Goal: Use online tool/utility: Use online tool/utility

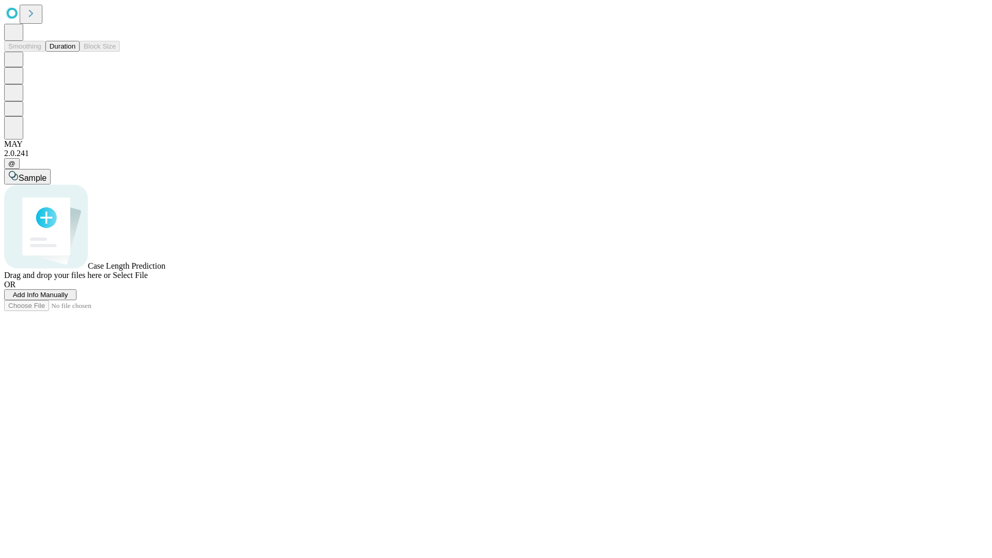
click at [75, 52] on button "Duration" at bounding box center [62, 46] width 34 height 11
click at [68, 299] on span "Add Info Manually" at bounding box center [40, 295] width 55 height 8
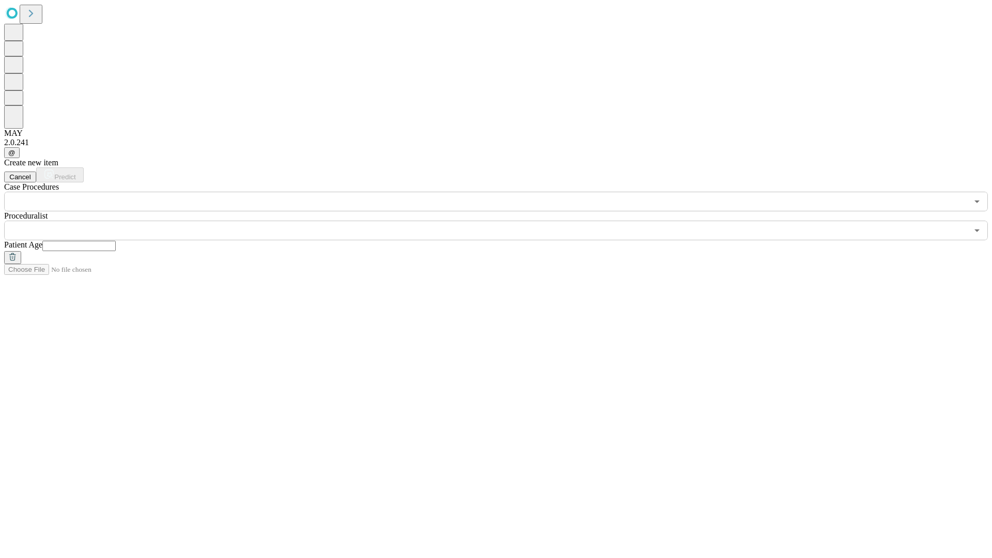
click at [116, 241] on input "text" at bounding box center [78, 246] width 73 height 10
type input "**"
click at [503, 221] on input "text" at bounding box center [486, 231] width 964 height 20
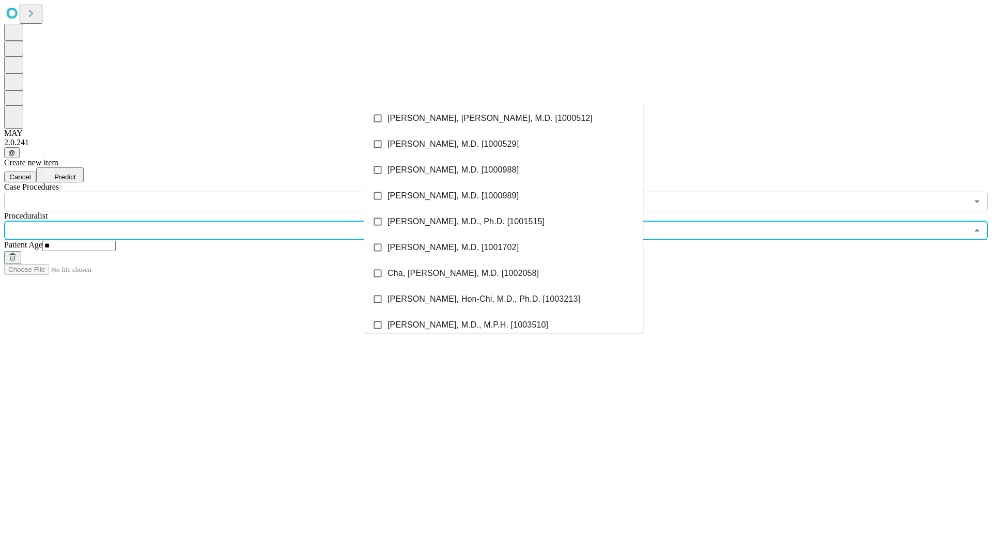
click at [504, 118] on li "[PERSON_NAME], [PERSON_NAME], M.D. [1000512]" at bounding box center [503, 118] width 279 height 26
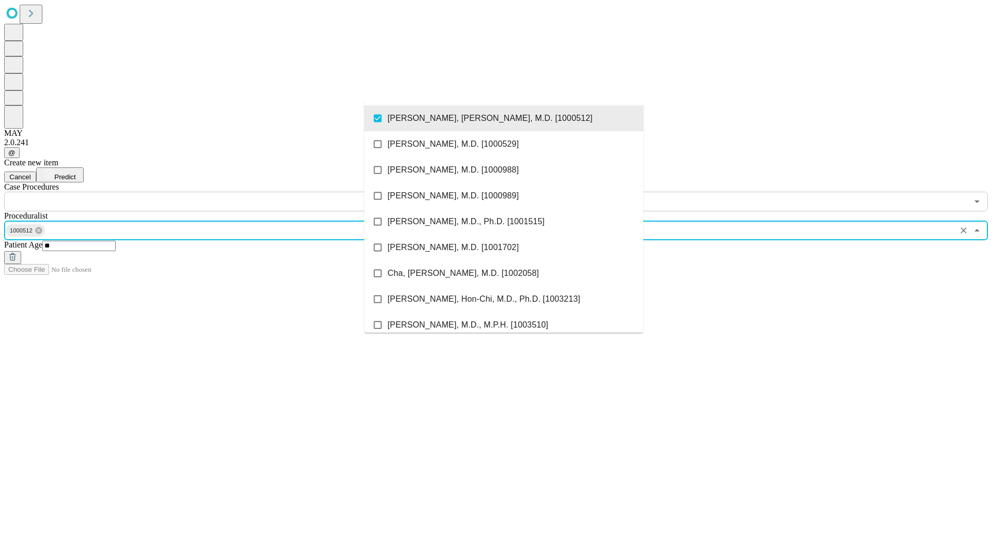
click at [217, 192] on input "text" at bounding box center [486, 202] width 964 height 20
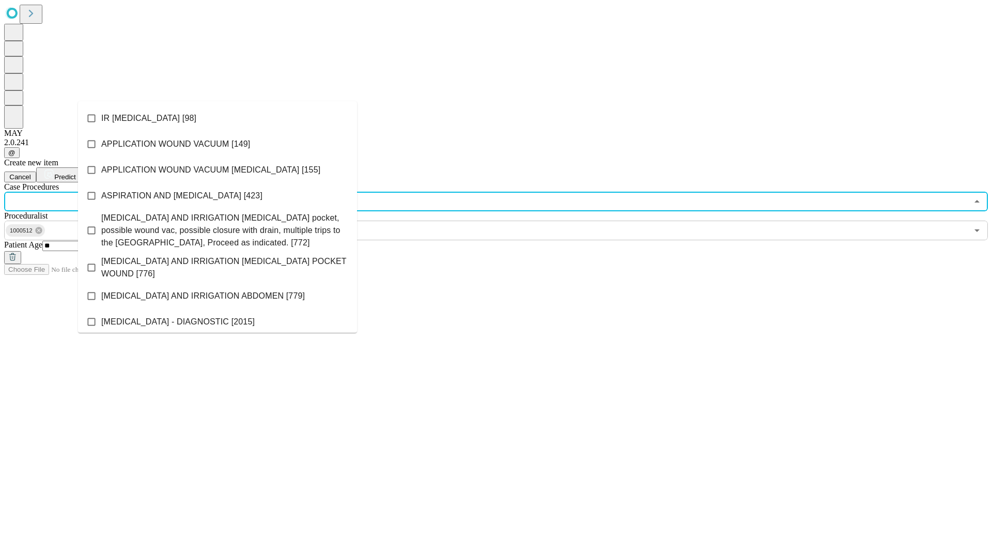
click at [218, 118] on li "IR [MEDICAL_DATA] [98]" at bounding box center [217, 118] width 279 height 26
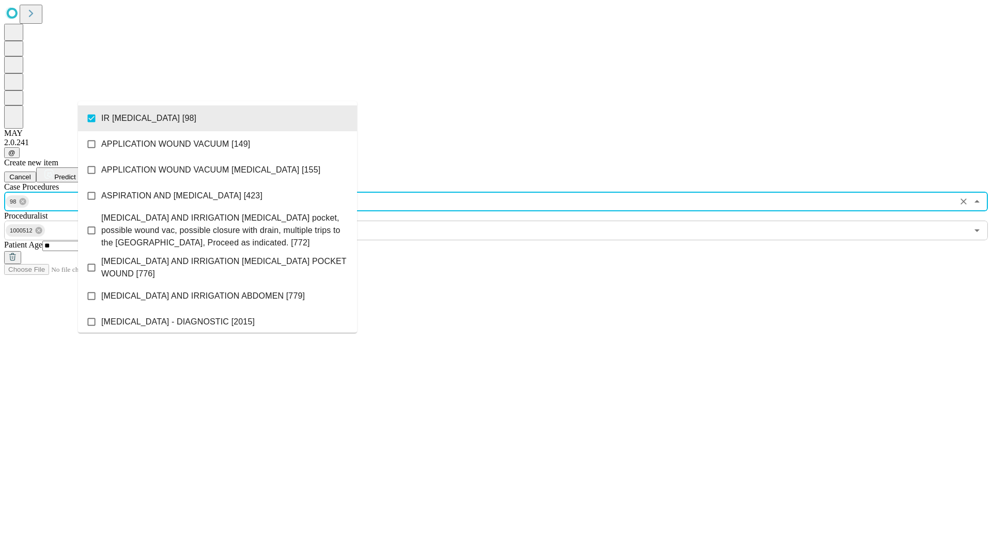
click at [75, 173] on span "Predict" at bounding box center [64, 177] width 21 height 8
